Goal: Task Accomplishment & Management: Manage account settings

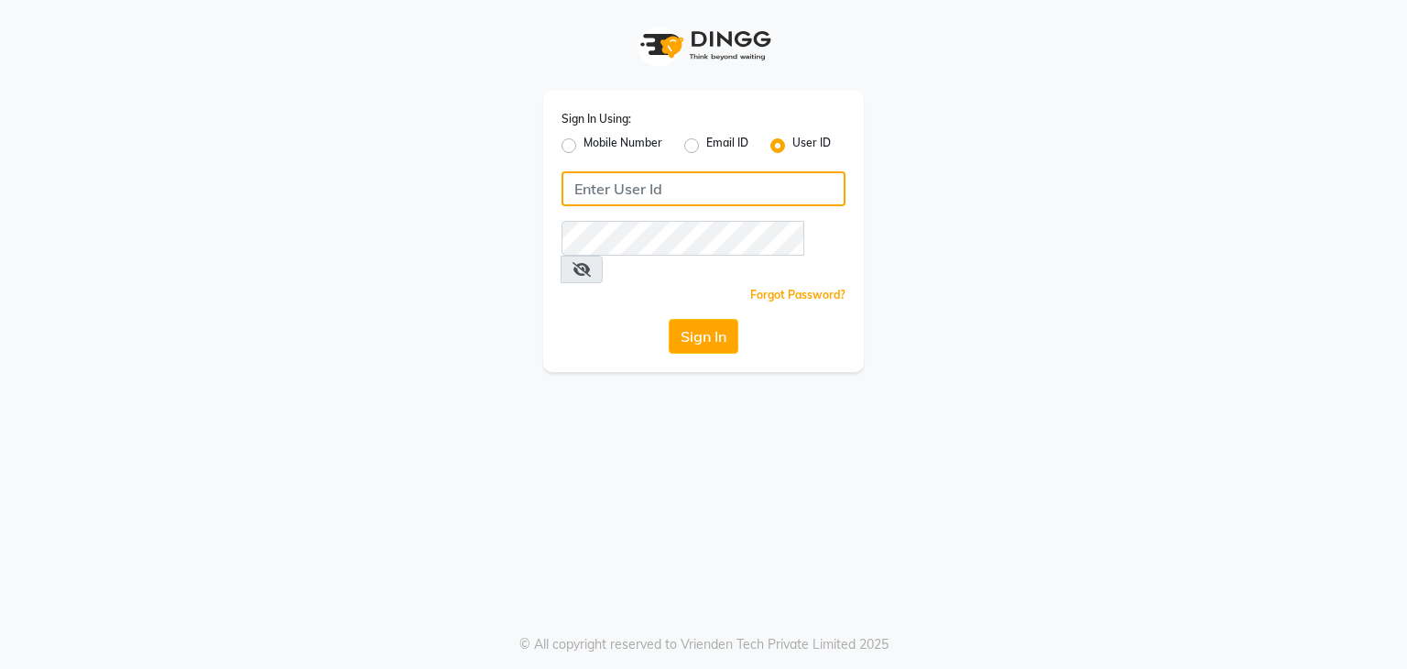
click at [719, 190] on input "Username" at bounding box center [703, 188] width 284 height 35
type input "greendotayur"
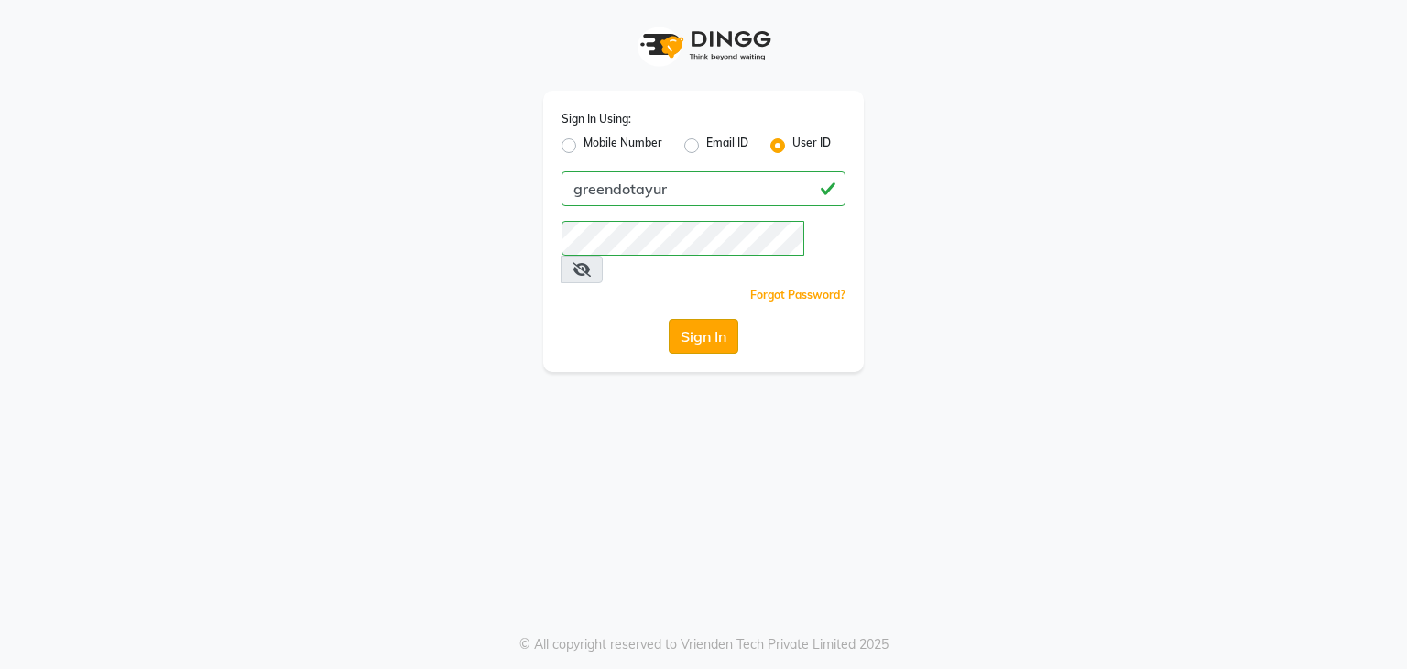
click at [716, 321] on button "Sign In" at bounding box center [704, 336] width 70 height 35
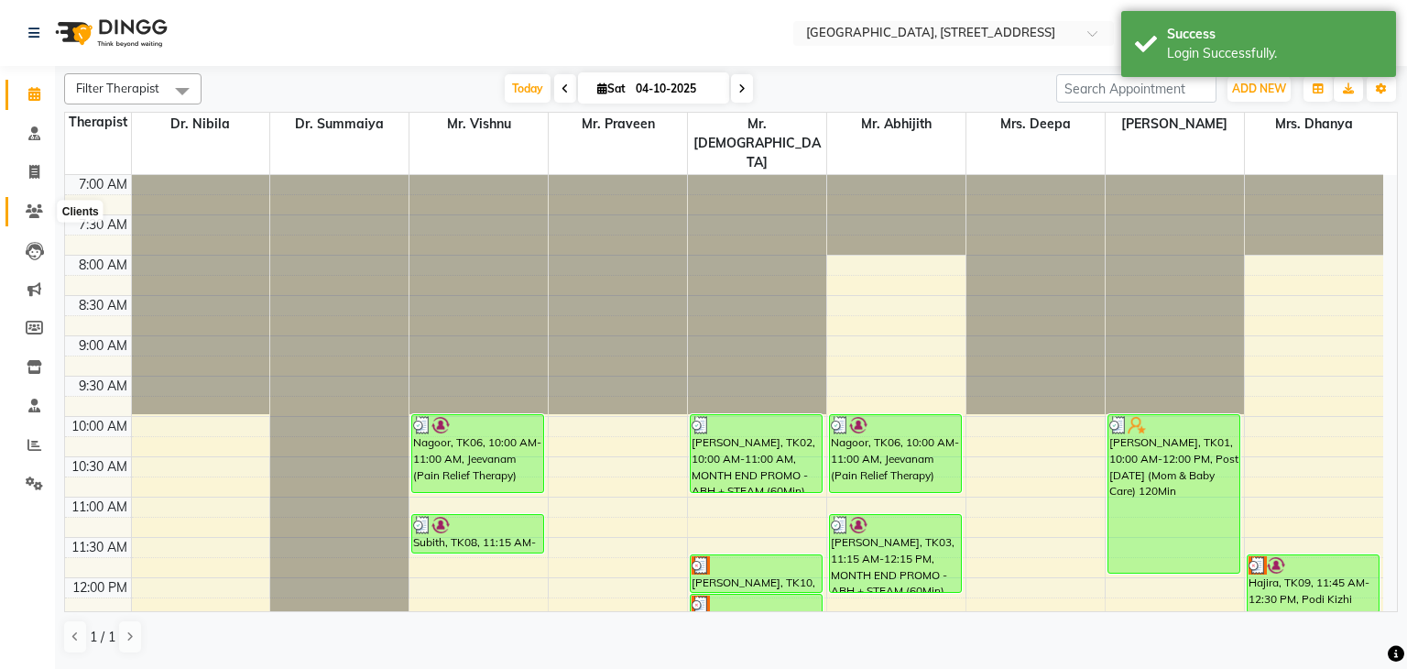
click at [36, 206] on icon at bounding box center [34, 211] width 17 height 14
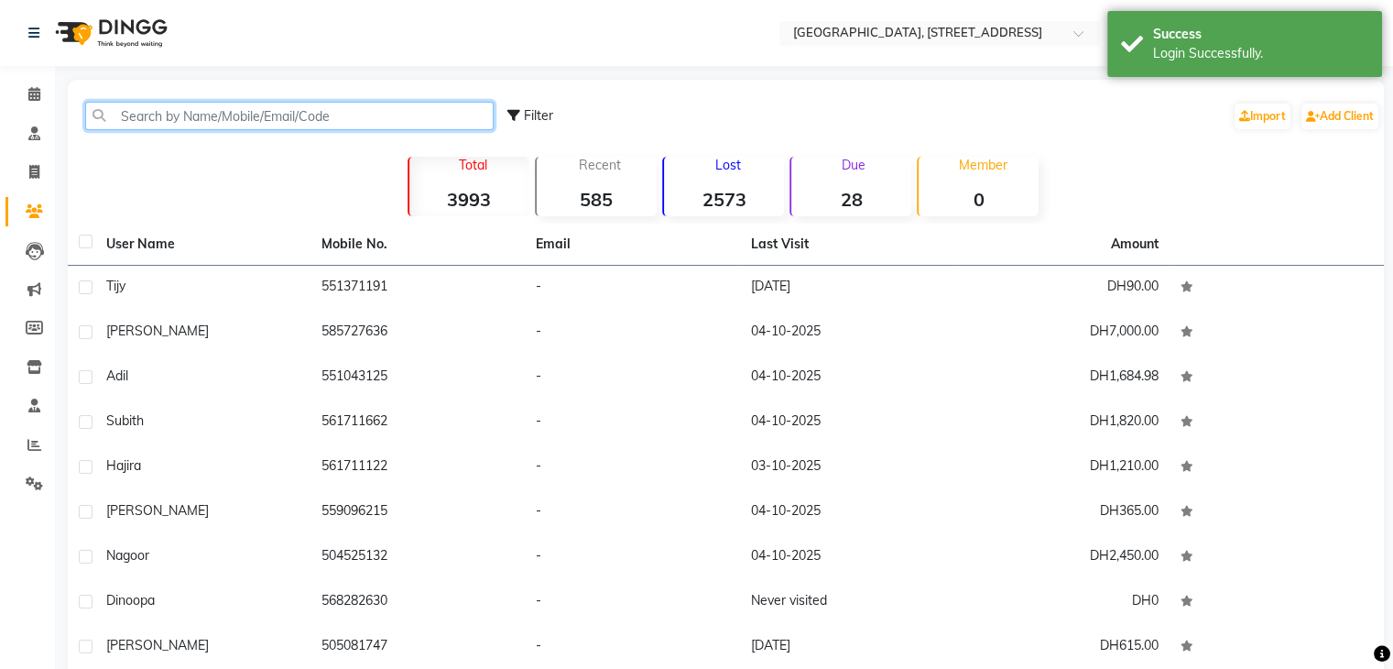
click at [170, 126] on input "text" at bounding box center [289, 116] width 408 height 28
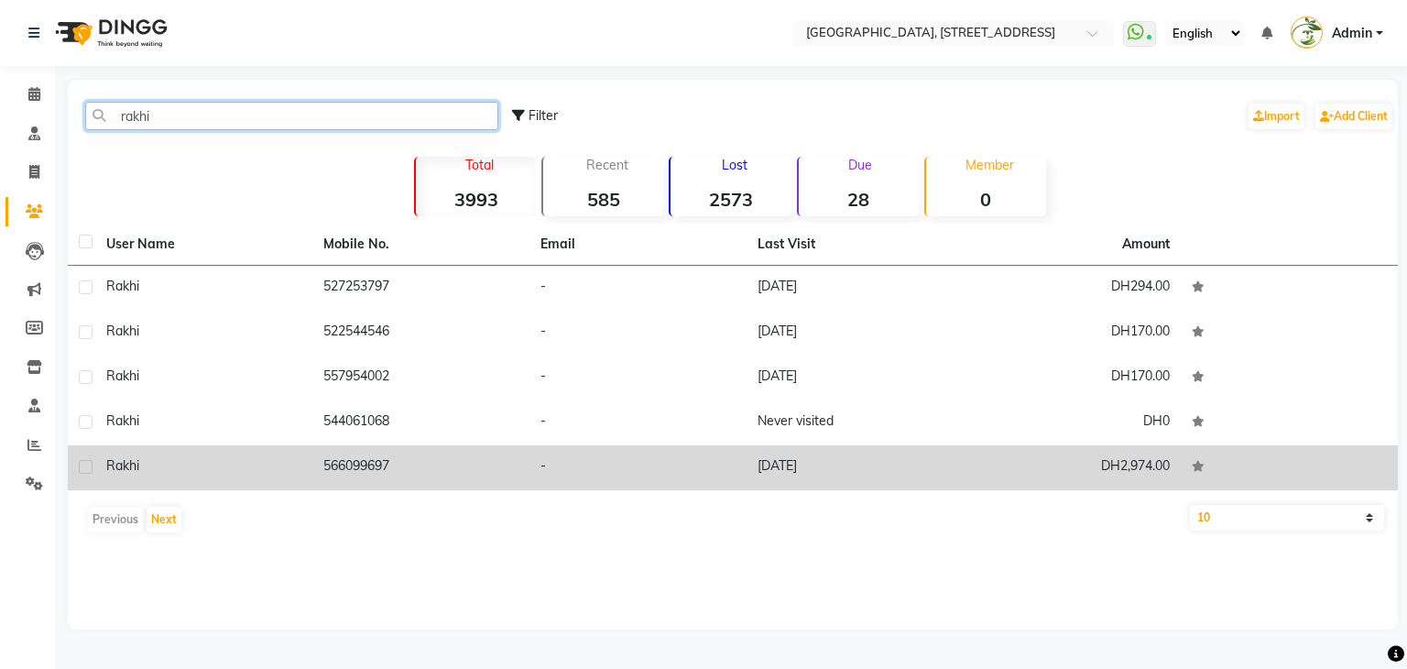
type input "rakhi"
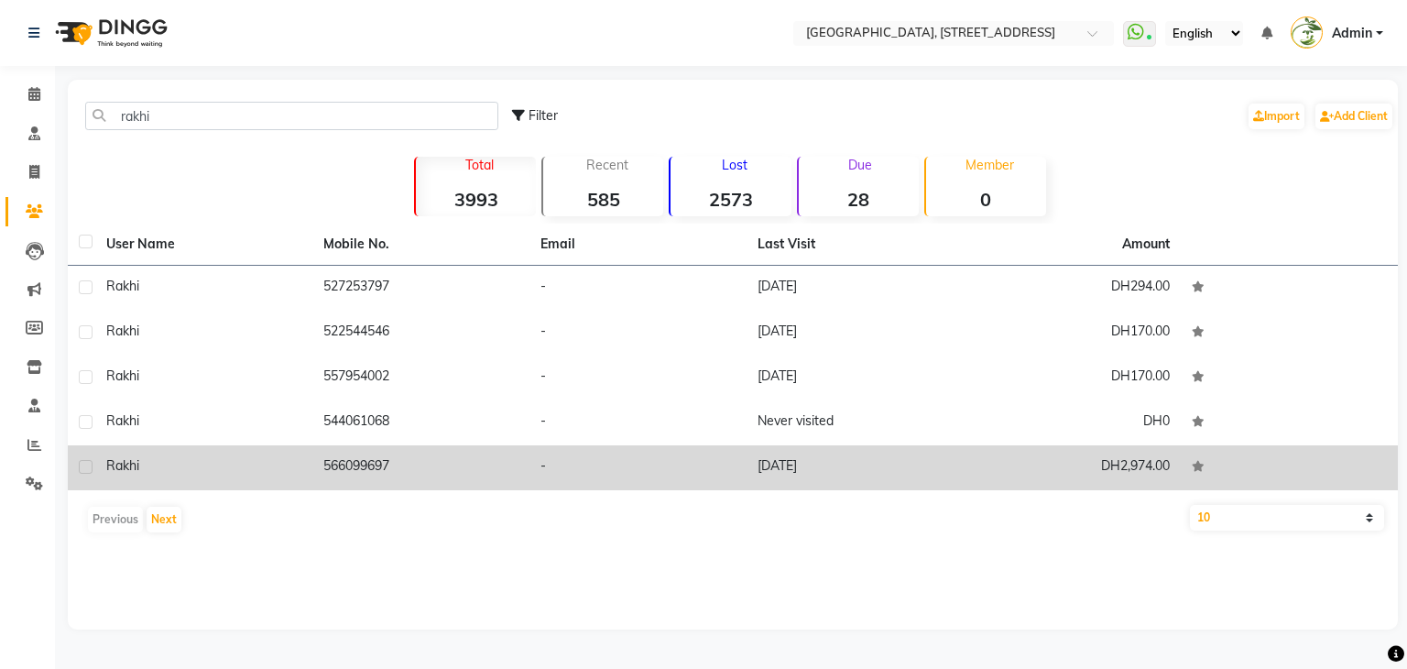
click at [396, 470] on td "566099697" at bounding box center [420, 467] width 217 height 45
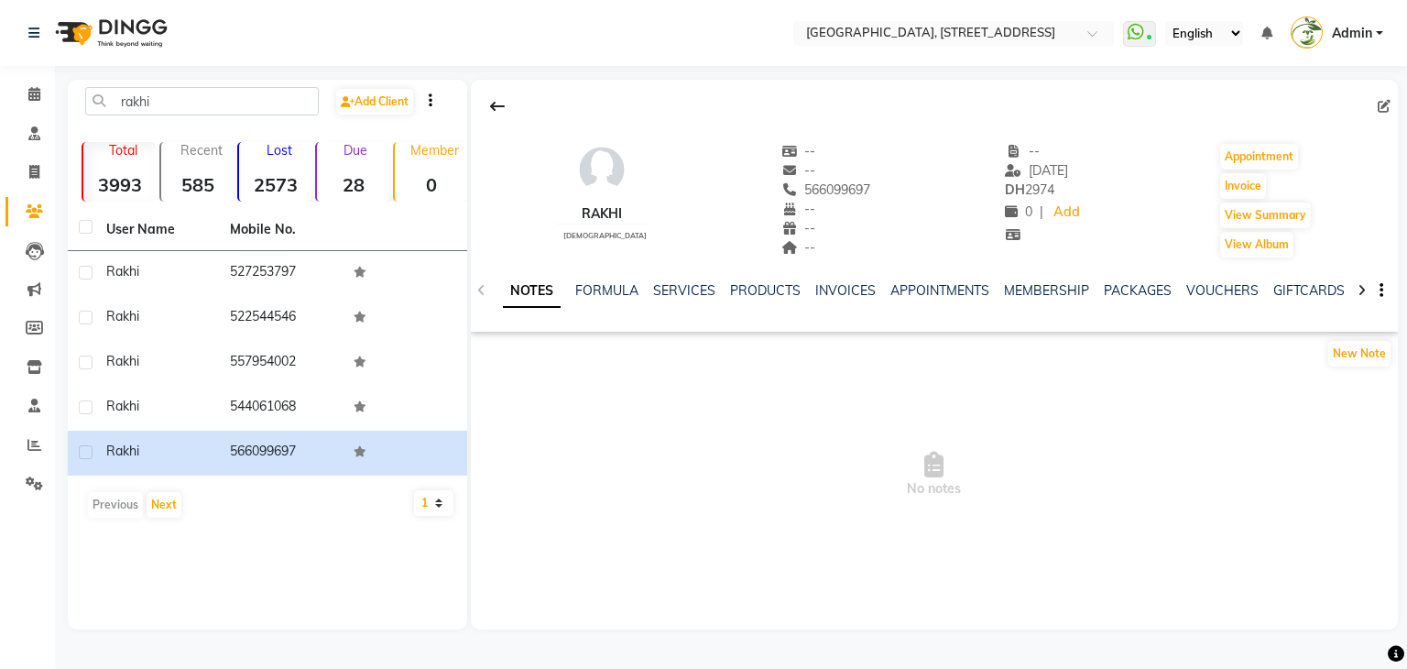
click at [1146, 281] on div "PACKAGES" at bounding box center [1138, 290] width 68 height 19
click at [1137, 296] on link "PACKAGES" at bounding box center [1138, 290] width 68 height 16
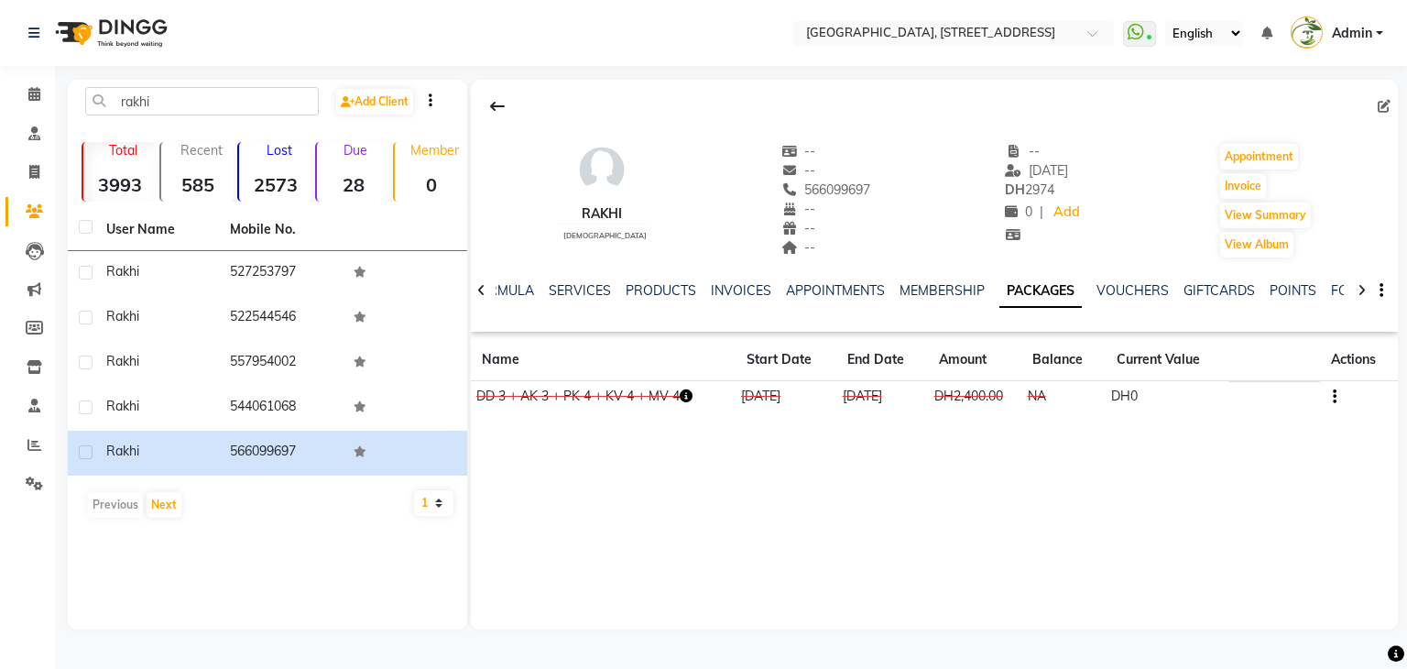
click at [685, 399] on icon "button" at bounding box center [686, 395] width 13 height 13
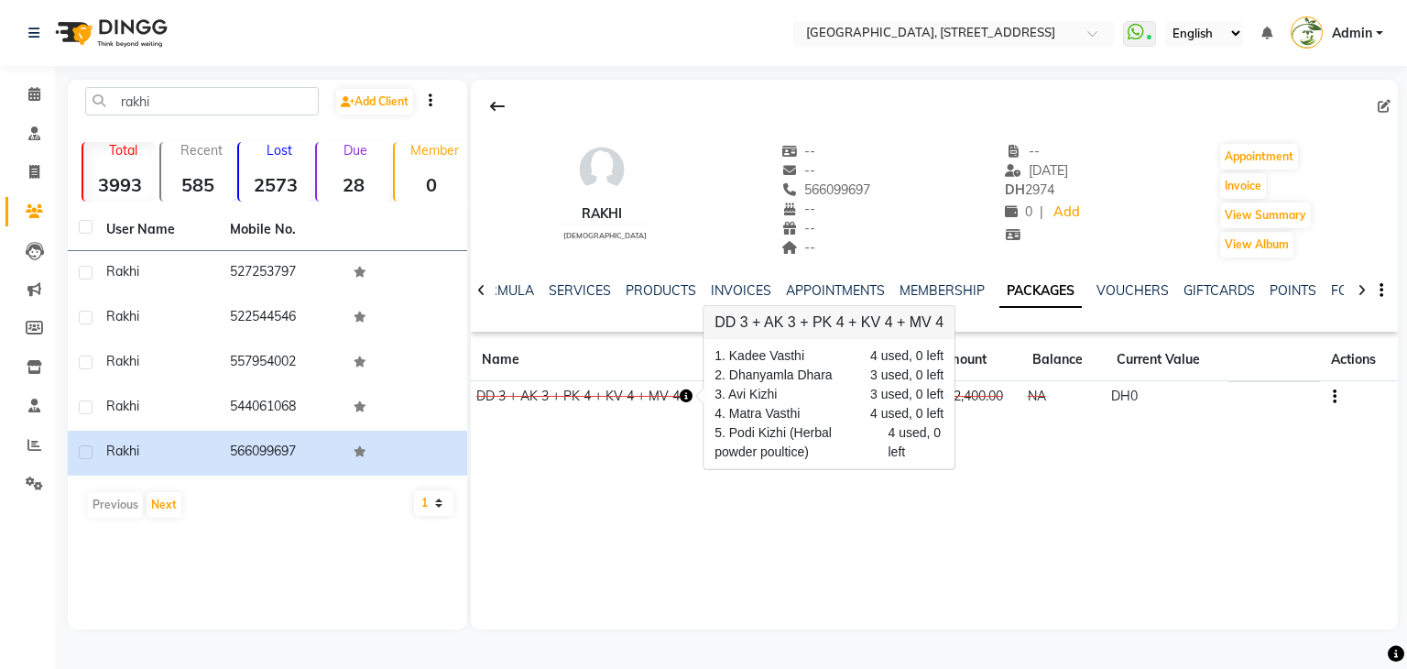
click at [685, 399] on icon "button" at bounding box center [686, 395] width 13 height 13
